Goal: Task Accomplishment & Management: Complete application form

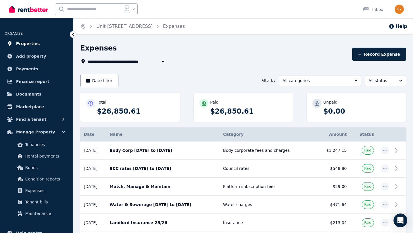
click at [30, 44] on span "Properties" at bounding box center [28, 43] width 24 height 7
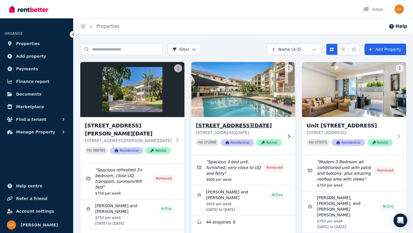
click at [241, 124] on h3 "[STREET_ADDRESS][DATE]" at bounding box center [239, 126] width 87 height 8
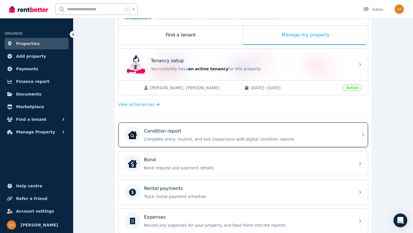
scroll to position [91, 0]
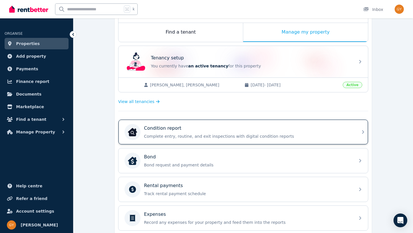
click at [304, 131] on div "Condition report" at bounding box center [248, 128] width 208 height 7
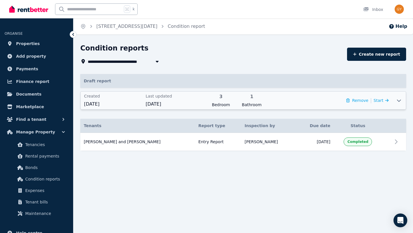
click at [398, 101] on icon at bounding box center [399, 101] width 4 height 2
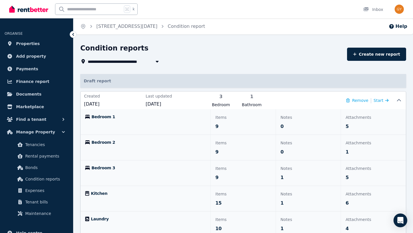
click at [73, 34] on icon at bounding box center [73, 34] width 2 height 3
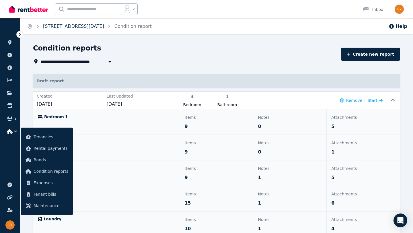
click at [85, 26] on link "[STREET_ADDRESS][DATE]" at bounding box center [73, 26] width 61 height 5
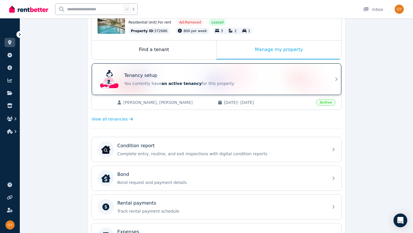
scroll to position [74, 0]
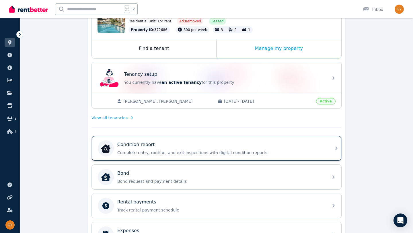
click at [243, 153] on p "Complete entry, routine, and exit inspections with digital condition reports" at bounding box center [221, 153] width 208 height 6
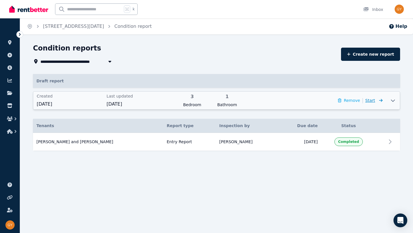
click at [376, 100] on span "Start" at bounding box center [373, 100] width 17 height 7
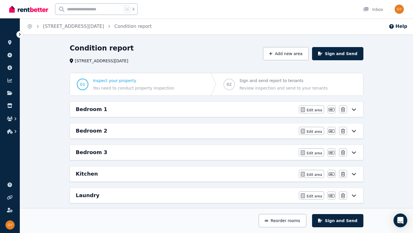
click at [353, 109] on icon at bounding box center [354, 109] width 4 height 2
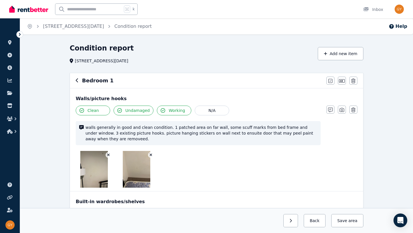
click at [109, 155] on icon "button" at bounding box center [108, 155] width 3 height 3
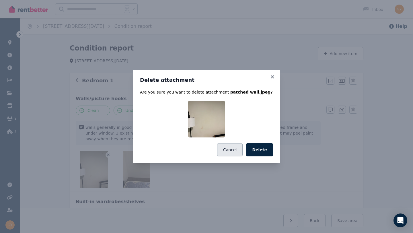
click at [233, 151] on button "Cancel" at bounding box center [230, 149] width 26 height 13
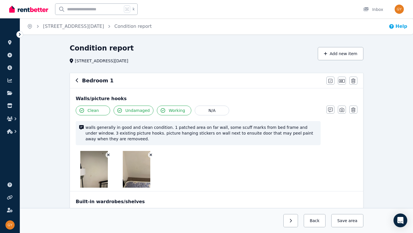
click at [393, 27] on icon "button" at bounding box center [392, 27] width 6 height 6
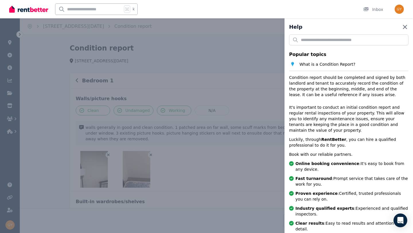
click at [406, 28] on icon "button" at bounding box center [405, 27] width 4 height 4
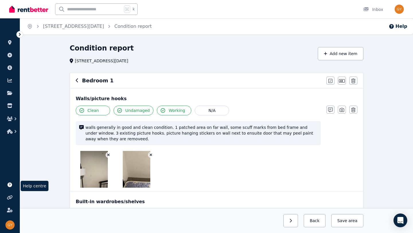
click at [10, 185] on icon at bounding box center [9, 184] width 5 height 5
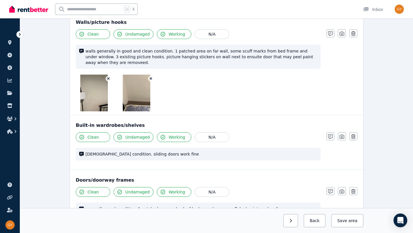
scroll to position [77, 0]
click at [330, 136] on icon "button" at bounding box center [330, 136] width 5 height 5
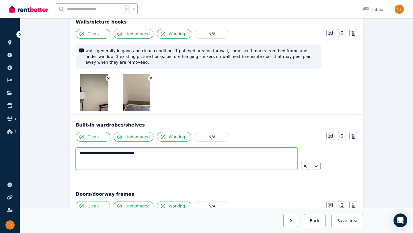
click at [83, 152] on textarea "**********" at bounding box center [187, 158] width 222 height 22
type textarea "**********"
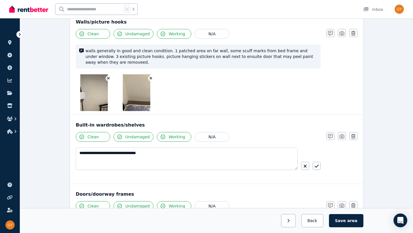
click at [205, 111] on div "Walls/picture hooks Clean Undamaged Working N/A walls generally in good and cle…" at bounding box center [216, 63] width 293 height 103
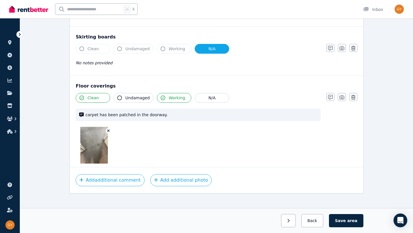
scroll to position [587, 0]
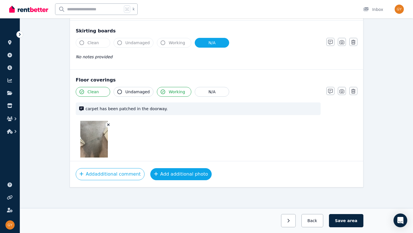
click at [172, 176] on button "Add additional photo" at bounding box center [181, 174] width 62 height 12
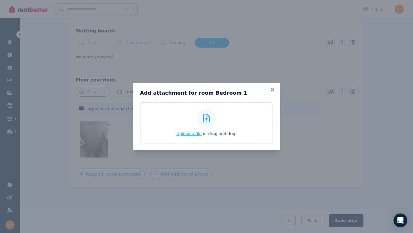
click at [191, 133] on span "Upload a file" at bounding box center [188, 133] width 25 height 5
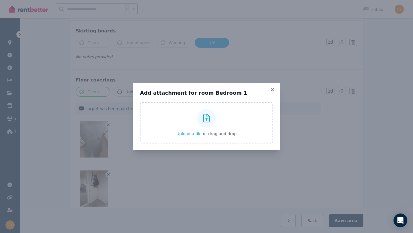
click at [272, 87] on div "Add attachment for room Bedroom 1 Upload a file or drag and drop Uploaded " Bed…" at bounding box center [206, 117] width 147 height 68
click at [272, 89] on icon at bounding box center [272, 89] width 3 height 3
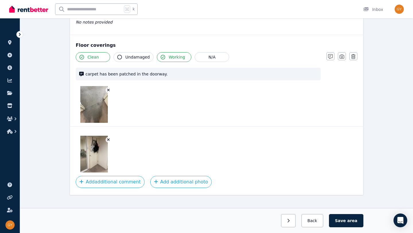
scroll to position [630, 0]
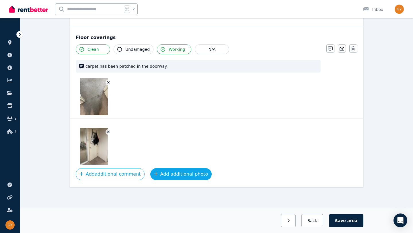
click at [174, 176] on button "Add additional photo" at bounding box center [181, 174] width 62 height 12
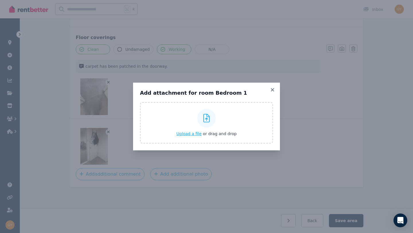
click at [186, 136] on span "Upload a file" at bounding box center [188, 133] width 25 height 5
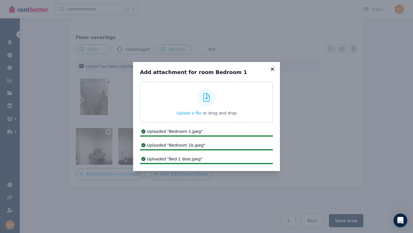
click at [272, 69] on icon at bounding box center [273, 69] width 6 height 5
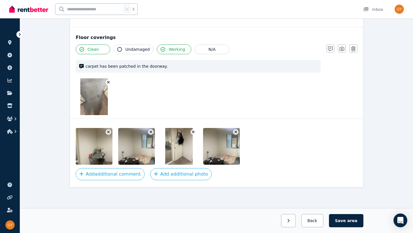
click at [236, 132] on icon "button" at bounding box center [236, 132] width 3 height 3
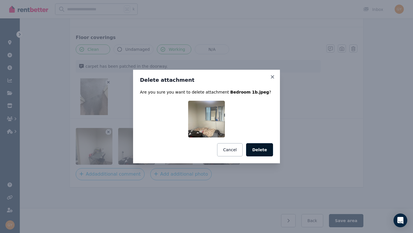
click at [264, 151] on button "Delete" at bounding box center [259, 149] width 27 height 13
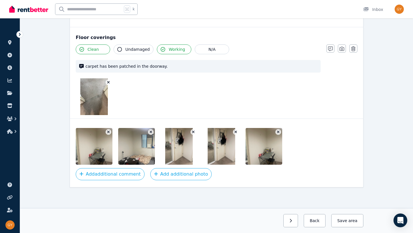
click at [193, 131] on icon "button" at bounding box center [193, 132] width 3 height 3
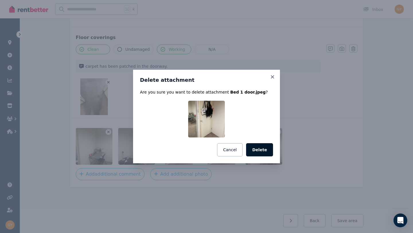
click at [253, 150] on button "Delete" at bounding box center [259, 149] width 27 height 13
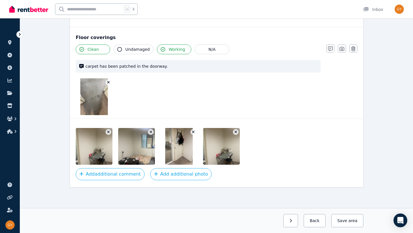
click at [236, 133] on icon "button" at bounding box center [236, 132] width 3 height 3
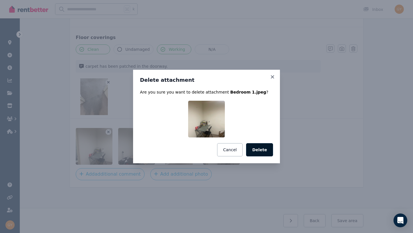
click at [261, 147] on button "Delete" at bounding box center [259, 149] width 27 height 13
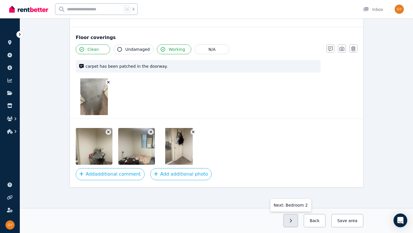
click at [295, 222] on button "button" at bounding box center [290, 220] width 15 height 13
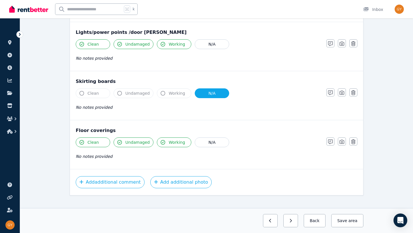
scroll to position [434, 0]
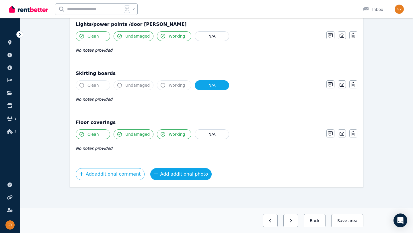
click at [168, 172] on button "Add additional photo" at bounding box center [181, 174] width 62 height 12
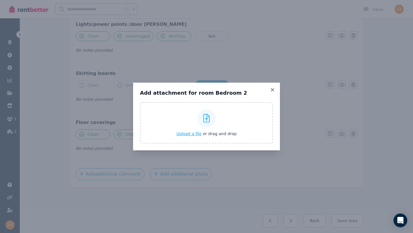
click at [182, 136] on span "Upload a file" at bounding box center [188, 133] width 25 height 5
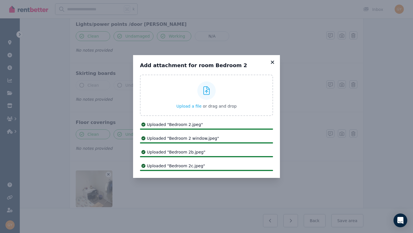
click at [273, 61] on icon at bounding box center [273, 62] width 6 height 5
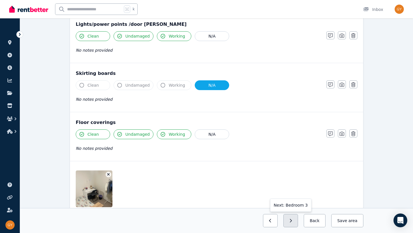
click at [296, 220] on button "button" at bounding box center [290, 220] width 15 height 13
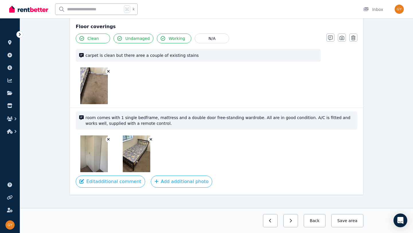
scroll to position [520, 0]
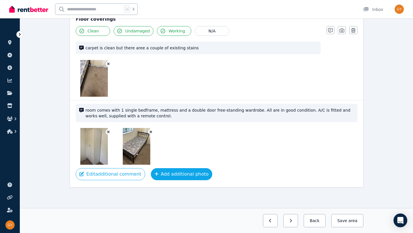
click at [167, 175] on button "Add additional photo" at bounding box center [182, 174] width 62 height 12
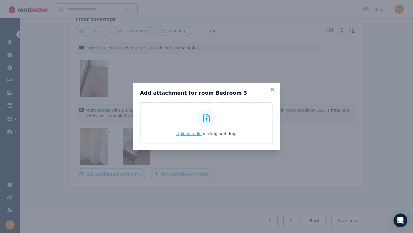
click at [184, 134] on span "Upload a file" at bounding box center [188, 133] width 25 height 5
click at [272, 89] on icon at bounding box center [273, 89] width 6 height 5
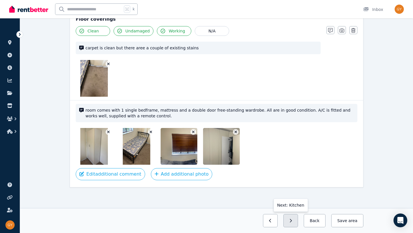
click at [295, 222] on button "button" at bounding box center [290, 220] width 15 height 13
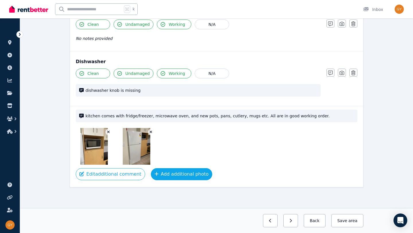
click at [170, 176] on button "Add additional photo" at bounding box center [182, 174] width 62 height 12
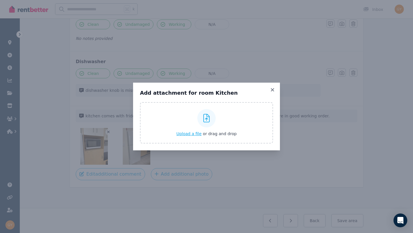
click at [185, 135] on span "Upload a file" at bounding box center [188, 133] width 25 height 5
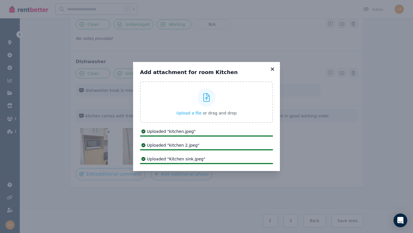
click at [272, 68] on icon at bounding box center [272, 68] width 3 height 3
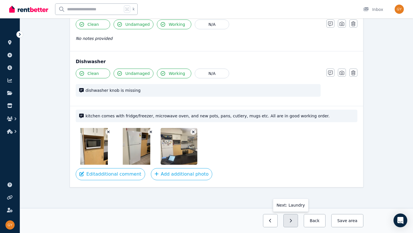
click at [292, 220] on button "button" at bounding box center [290, 220] width 15 height 13
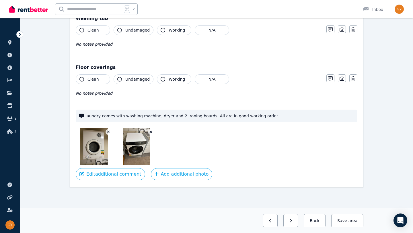
scroll to position [546, 0]
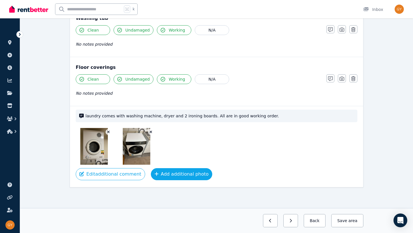
click at [165, 174] on button "Add additional photo" at bounding box center [182, 174] width 62 height 12
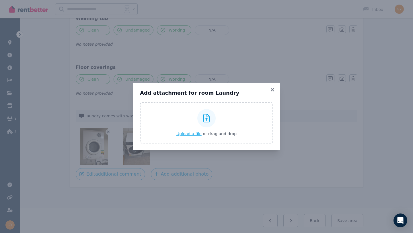
click at [184, 134] on span "Upload a file" at bounding box center [188, 133] width 25 height 5
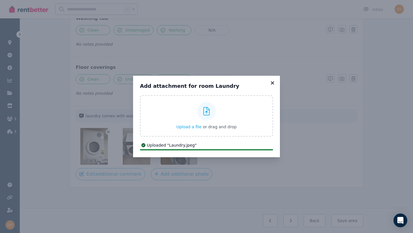
click at [272, 82] on icon at bounding box center [273, 82] width 6 height 5
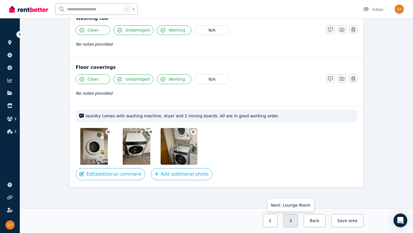
click at [295, 221] on button "button" at bounding box center [290, 220] width 15 height 13
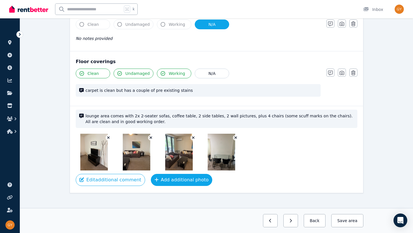
click at [174, 181] on button "Add additional photo" at bounding box center [182, 180] width 62 height 12
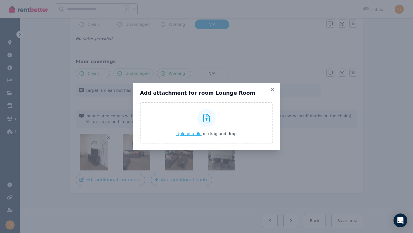
click at [186, 135] on span "Upload a file" at bounding box center [188, 133] width 25 height 5
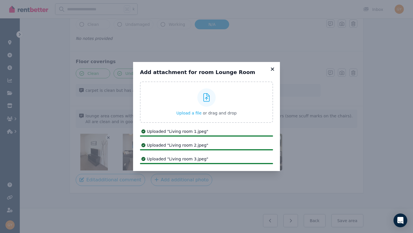
click at [272, 69] on icon at bounding box center [272, 68] width 3 height 3
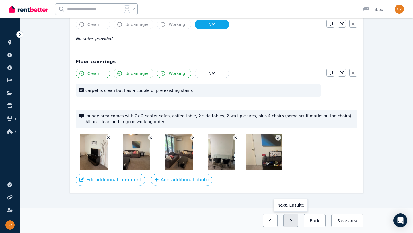
click at [294, 223] on button "button" at bounding box center [290, 220] width 15 height 13
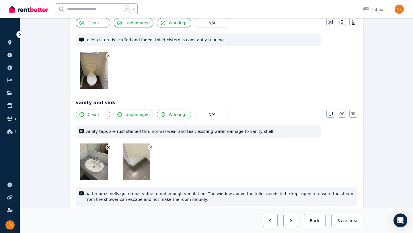
scroll to position [482, 0]
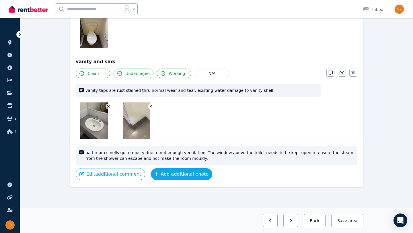
click at [172, 173] on button "Add additional photo" at bounding box center [182, 174] width 62 height 12
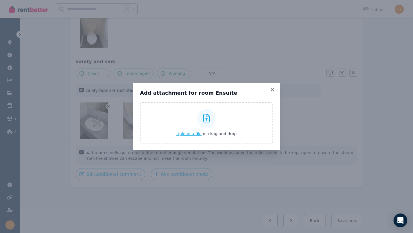
click at [191, 135] on span "Upload a file" at bounding box center [188, 133] width 25 height 5
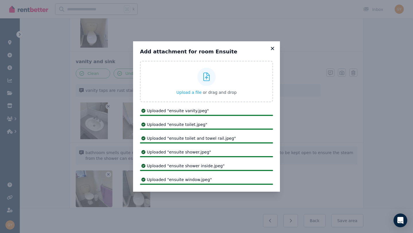
click at [272, 48] on icon at bounding box center [272, 48] width 3 height 3
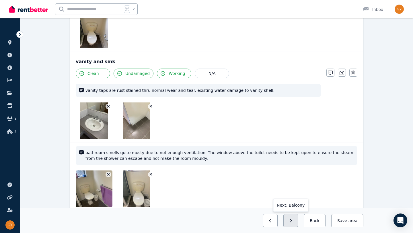
click at [292, 220] on icon "button" at bounding box center [290, 221] width 3 height 4
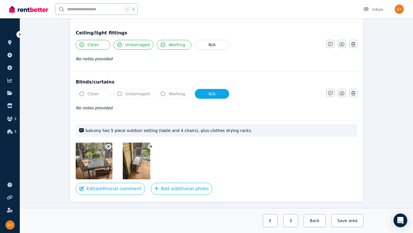
scroll to position [227, 0]
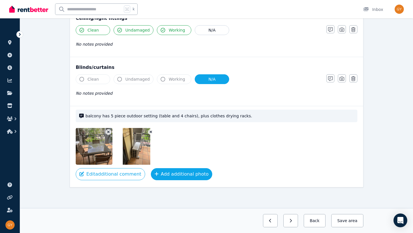
click at [174, 173] on button "Add additional photo" at bounding box center [182, 174] width 62 height 12
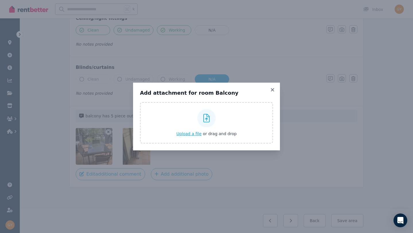
click at [185, 133] on span "Upload a file" at bounding box center [188, 133] width 25 height 5
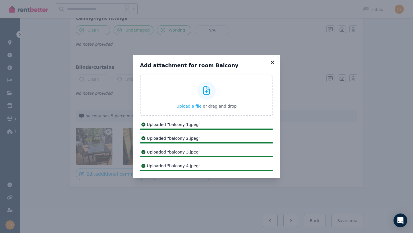
click at [273, 62] on icon at bounding box center [273, 62] width 6 height 5
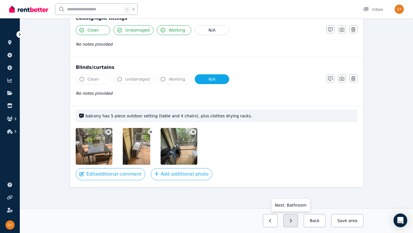
click at [292, 221] on icon "button" at bounding box center [290, 221] width 3 height 4
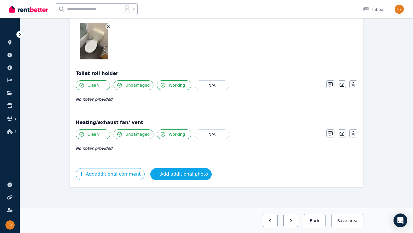
click at [177, 172] on button "Add additional photo" at bounding box center [181, 174] width 62 height 12
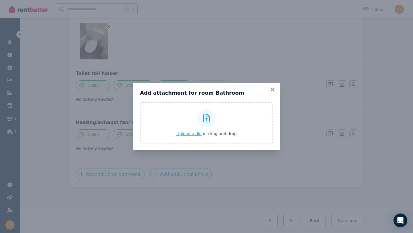
click at [188, 134] on span "Upload a file" at bounding box center [188, 133] width 25 height 5
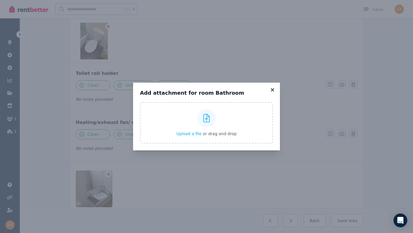
click at [272, 89] on icon at bounding box center [273, 89] width 6 height 5
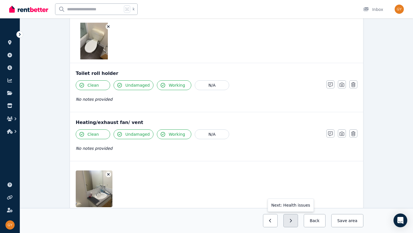
click at [292, 222] on icon "button" at bounding box center [290, 221] width 3 height 4
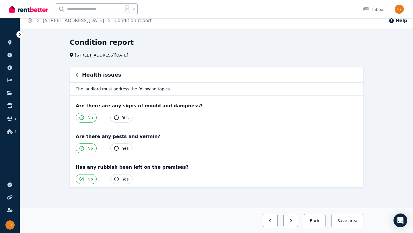
scroll to position [6, 0]
click at [292, 220] on icon "button" at bounding box center [290, 221] width 3 height 4
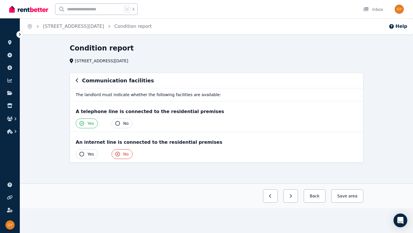
scroll to position [0, 0]
click at [294, 199] on button "button" at bounding box center [290, 195] width 15 height 13
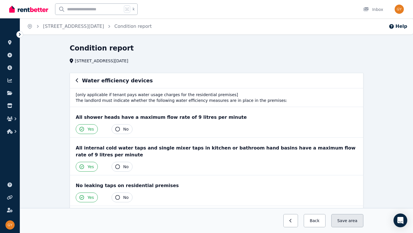
click at [341, 226] on button "Save area" at bounding box center [347, 220] width 32 height 13
click at [137, 27] on link "Condition report" at bounding box center [132, 26] width 37 height 5
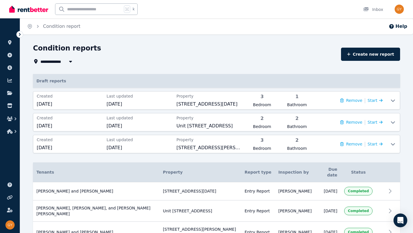
click at [49, 61] on span "All Properties" at bounding box center [58, 61] width 37 height 7
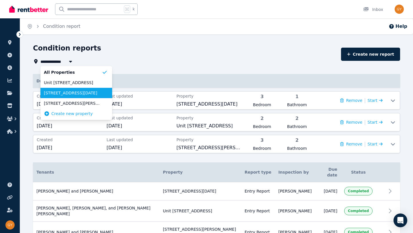
click at [76, 91] on span "[STREET_ADDRESS][DATE]" at bounding box center [73, 93] width 58 height 6
type input "**********"
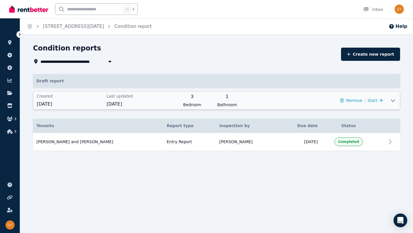
click at [393, 100] on icon at bounding box center [392, 100] width 7 height 5
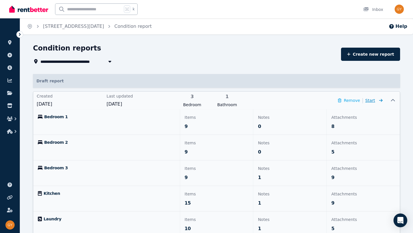
click at [373, 102] on span "Start" at bounding box center [370, 100] width 10 height 5
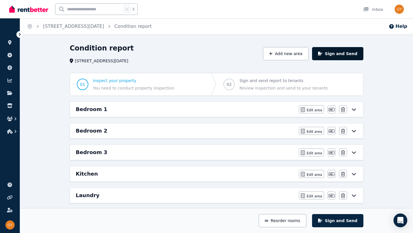
click at [345, 54] on button "Sign and Send" at bounding box center [337, 53] width 51 height 13
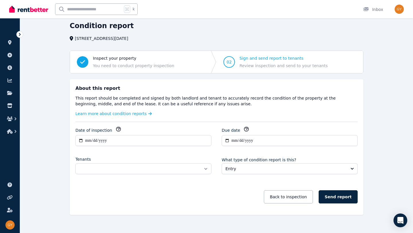
scroll to position [30, 0]
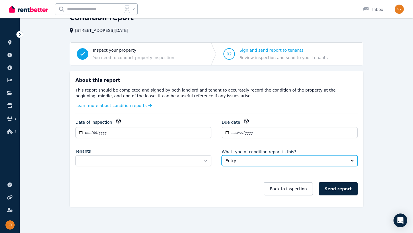
click at [247, 161] on span "Entry" at bounding box center [285, 161] width 120 height 6
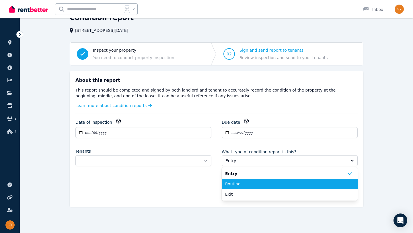
click at [244, 183] on span "Routine" at bounding box center [286, 184] width 122 height 6
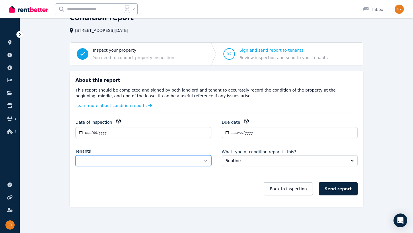
click at [113, 162] on select "**********" at bounding box center [143, 160] width 136 height 11
select select "**********"
click at [75, 155] on select "**********" at bounding box center [143, 160] width 136 height 11
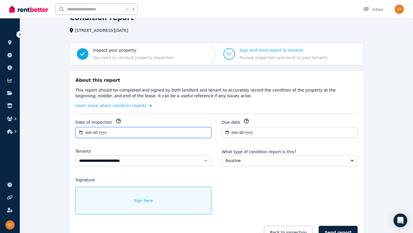
click at [94, 131] on input "**********" at bounding box center [143, 132] width 136 height 11
click at [86, 132] on input "**********" at bounding box center [143, 132] width 136 height 11
type input "**********"
click at [107, 145] on div "**********" at bounding box center [216, 181] width 282 height 126
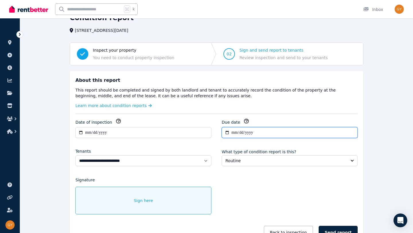
click at [233, 133] on input "**********" at bounding box center [290, 132] width 136 height 11
type input "**********"
click at [204, 144] on div "**********" at bounding box center [216, 181] width 282 height 126
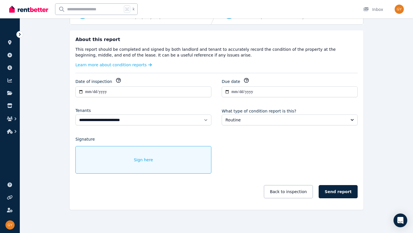
scroll to position [74, 0]
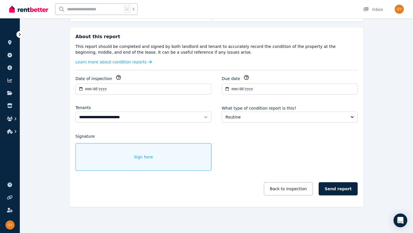
click at [141, 157] on span "Sign here" at bounding box center [143, 157] width 19 height 6
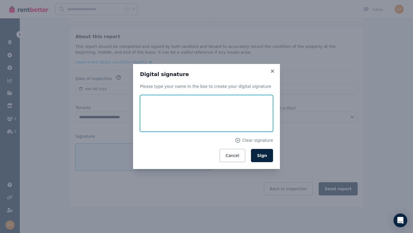
click at [194, 106] on input "text" at bounding box center [206, 113] width 133 height 37
type input "**********"
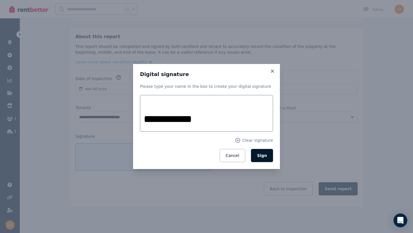
click at [268, 155] on button "Sign" at bounding box center [262, 155] width 22 height 13
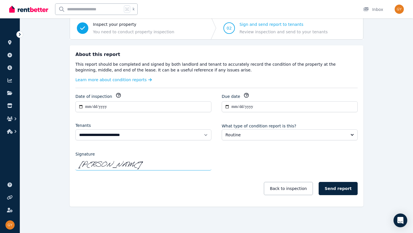
scroll to position [56, 0]
click at [344, 190] on button "Send report" at bounding box center [338, 188] width 39 height 13
